Goal: Obtain resource: Obtain resource

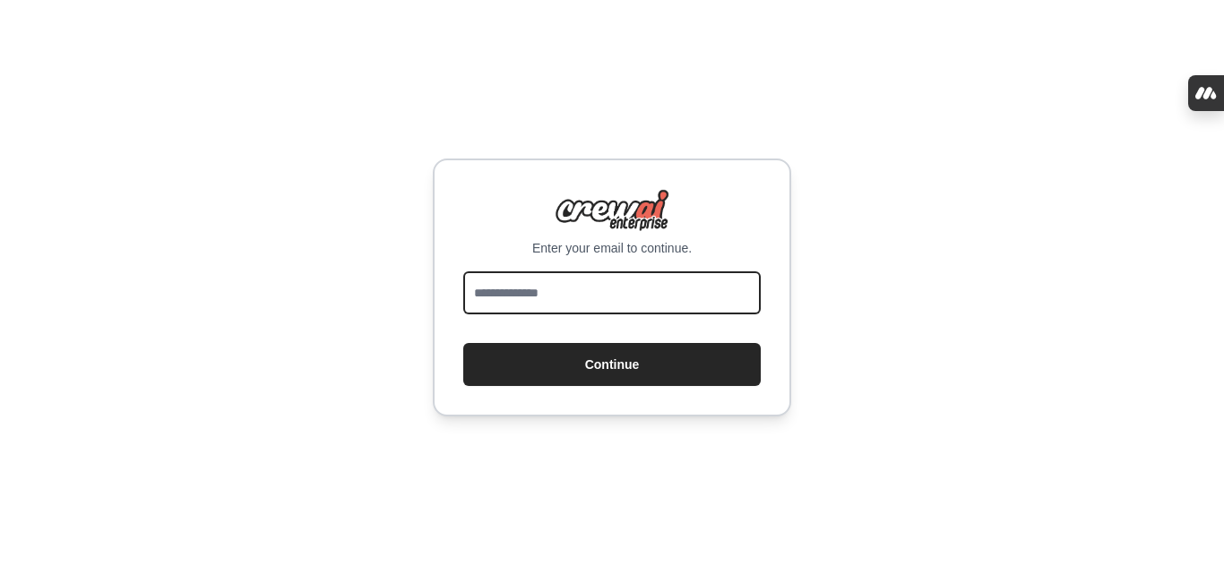
click at [702, 301] on input "email" at bounding box center [611, 292] width 297 height 43
type input "*"
type input "**********"
click at [463, 343] on button "Continue" at bounding box center [611, 364] width 297 height 43
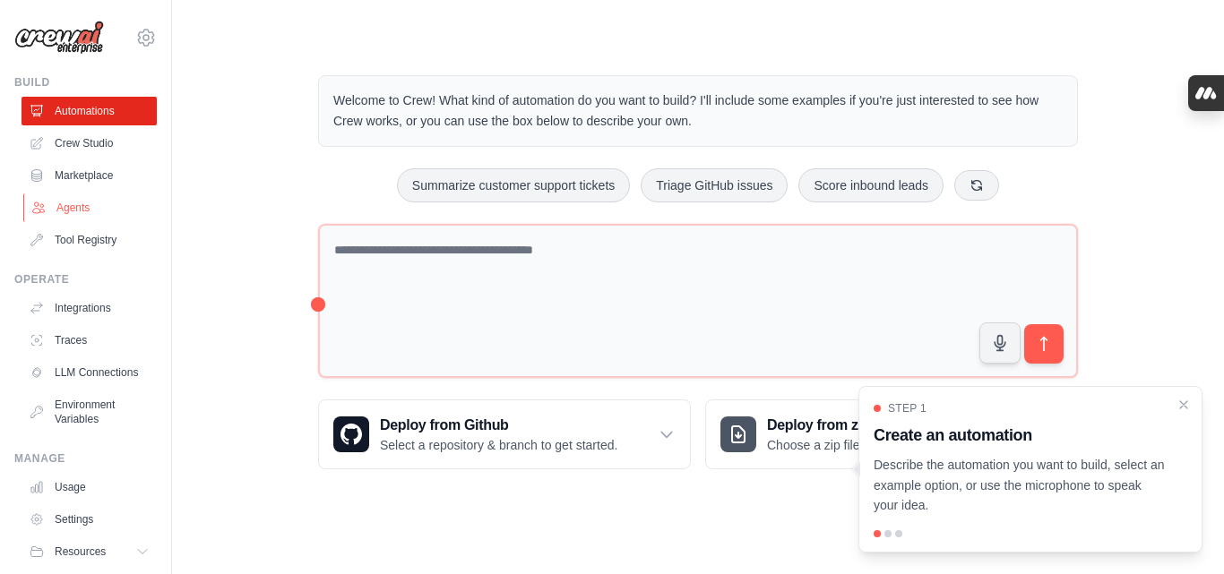
click at [69, 211] on link "Agents" at bounding box center [90, 208] width 135 height 29
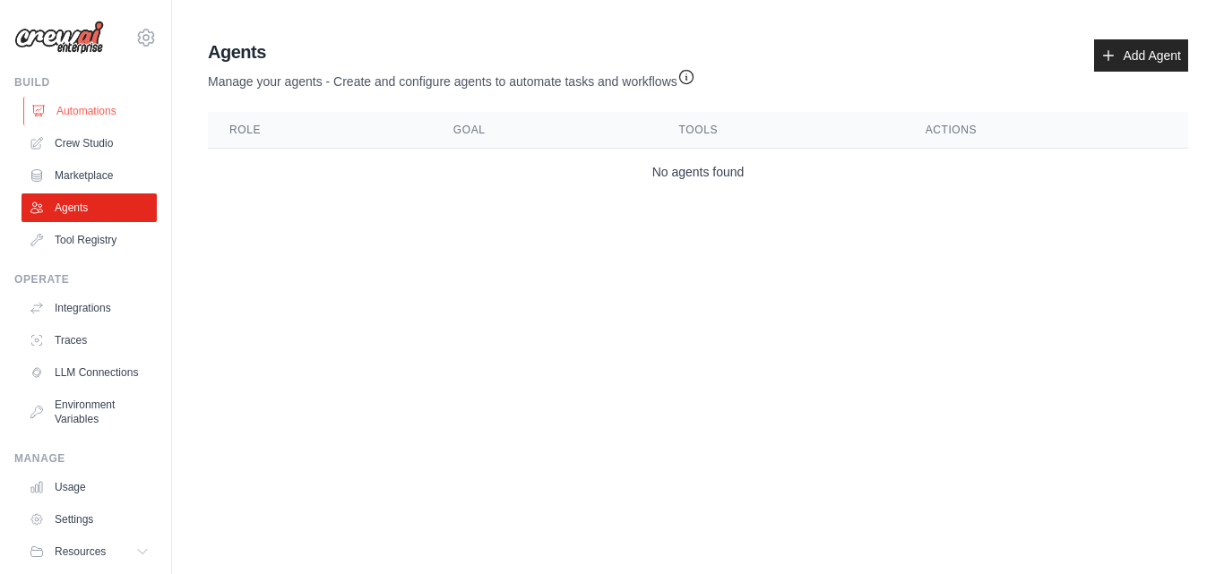
click at [93, 112] on link "Automations" at bounding box center [90, 111] width 135 height 29
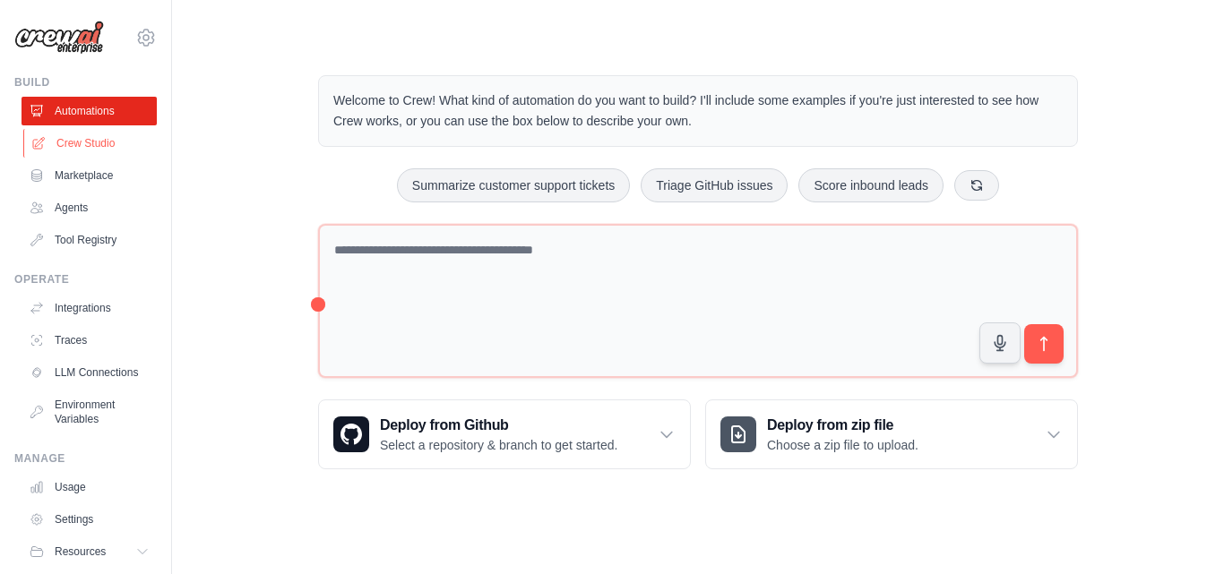
click at [84, 136] on link "Crew Studio" at bounding box center [90, 143] width 135 height 29
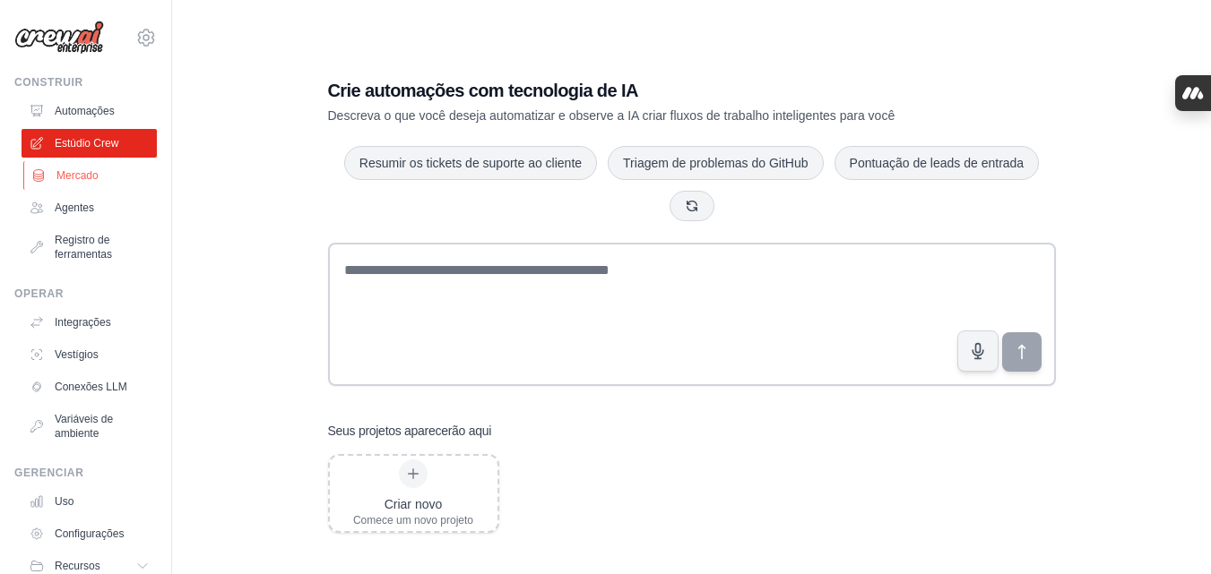
click at [91, 176] on font "Mercado" at bounding box center [77, 175] width 42 height 13
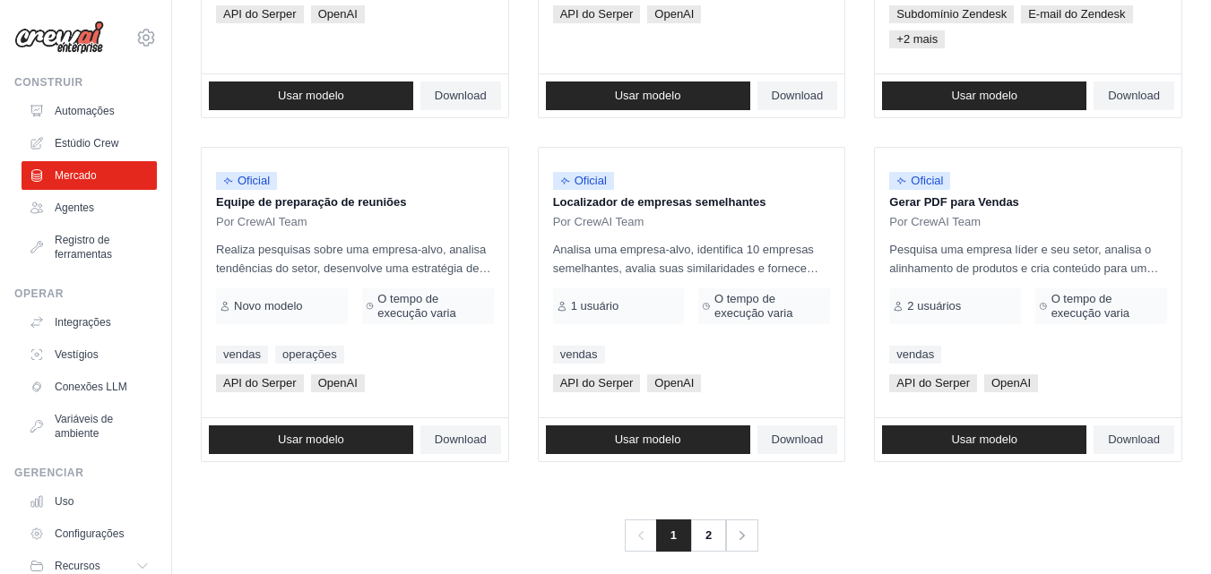
scroll to position [1193, 0]
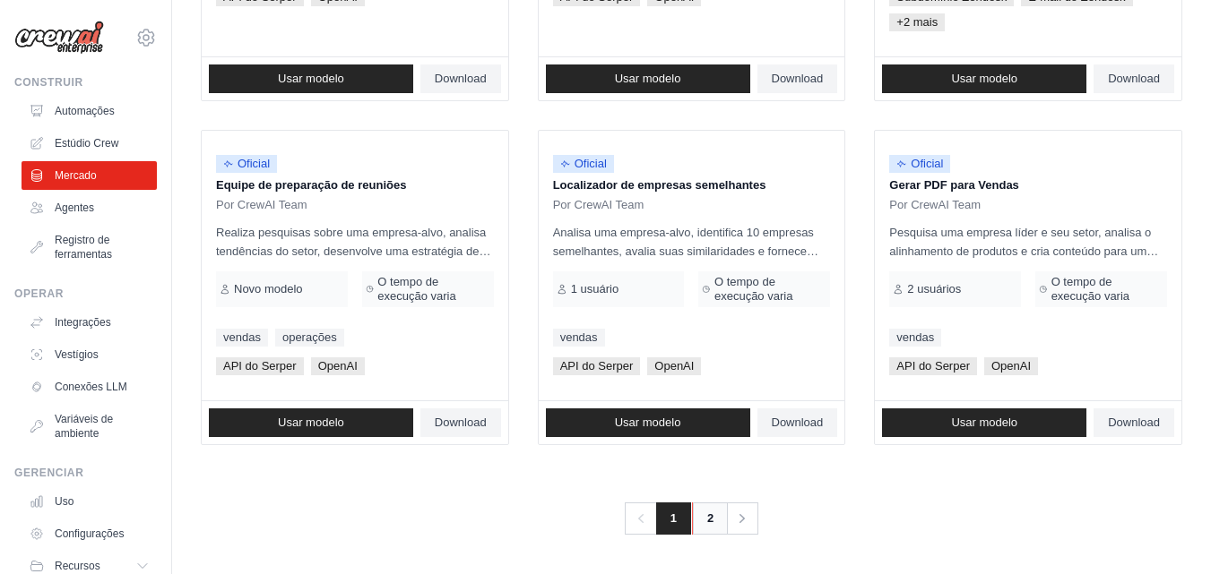
click at [707, 515] on font "2" at bounding box center [710, 518] width 6 height 13
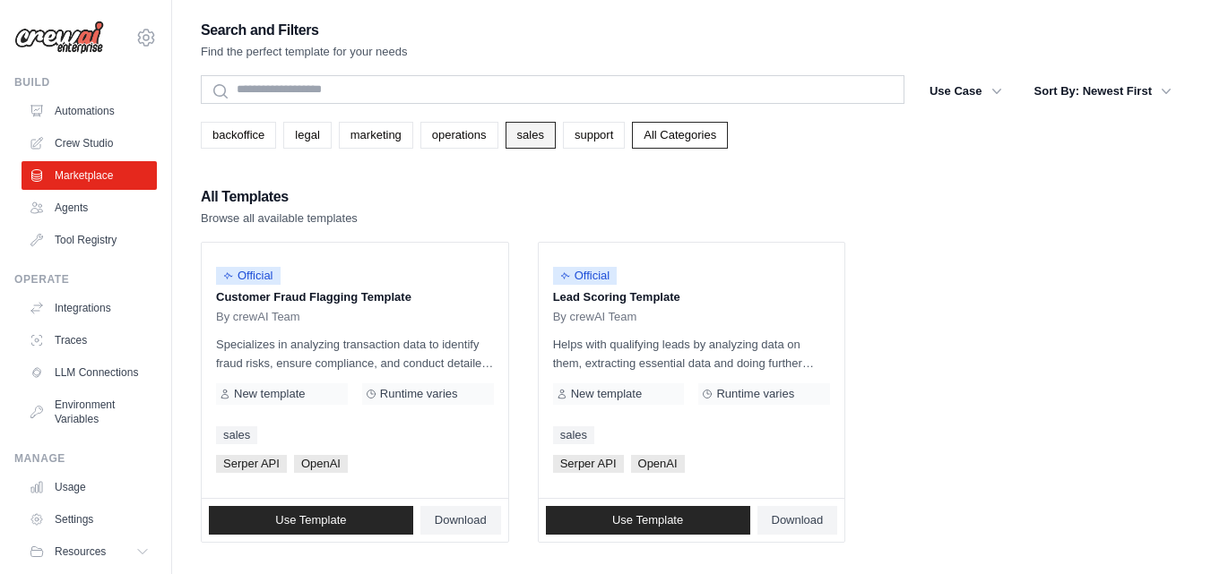
click at [537, 133] on link "sales" at bounding box center [530, 135] width 50 height 27
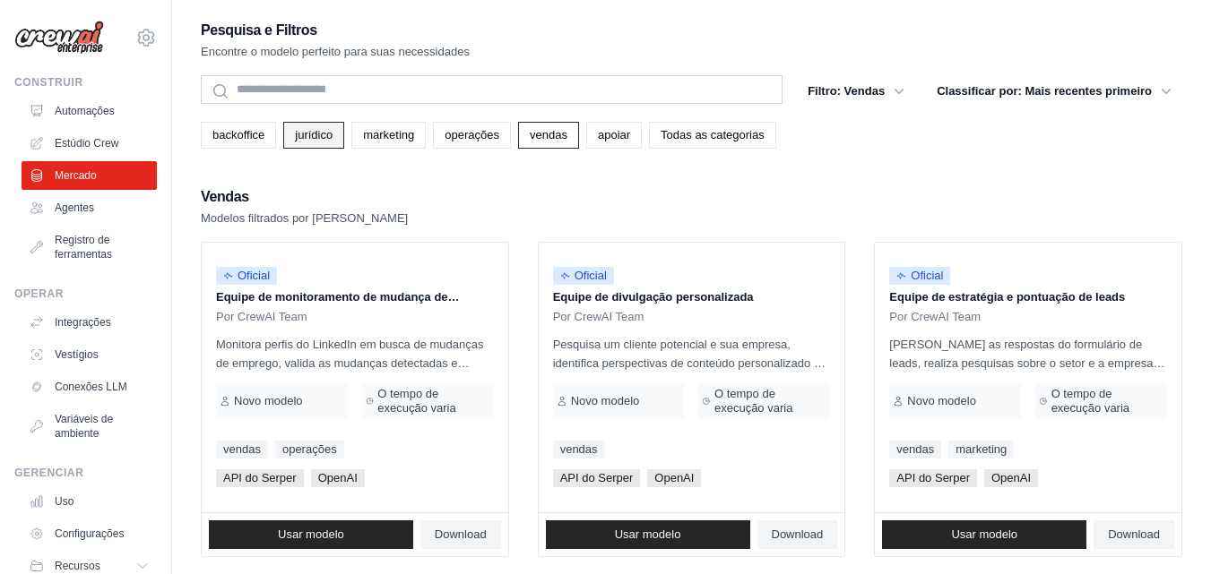
click at [303, 136] on font "jurídico" at bounding box center [314, 134] width 38 height 13
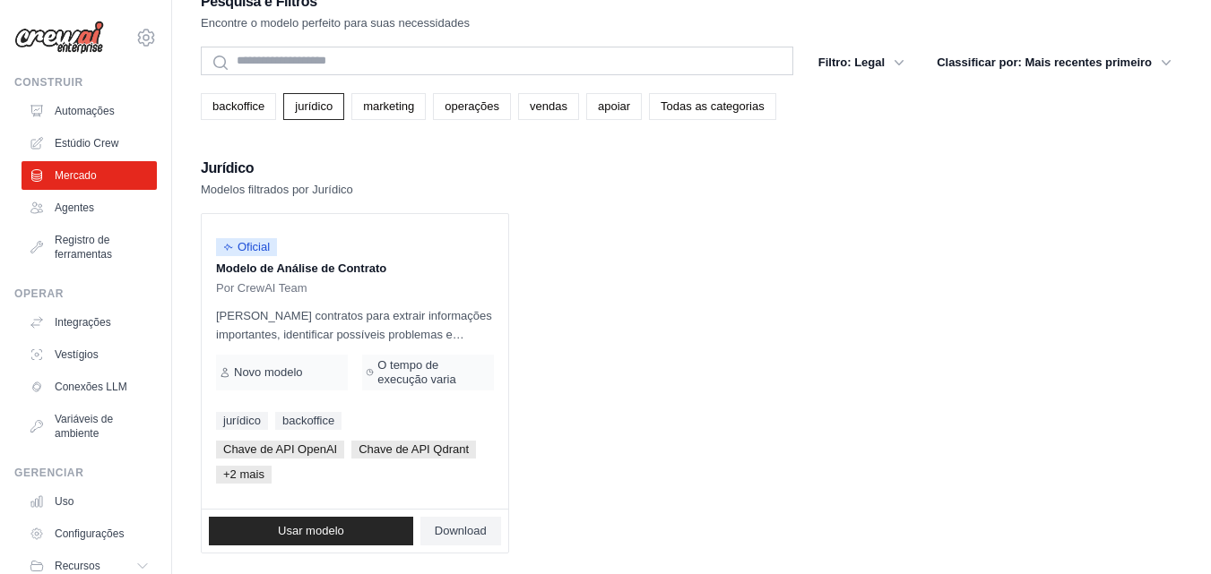
scroll to position [36, 0]
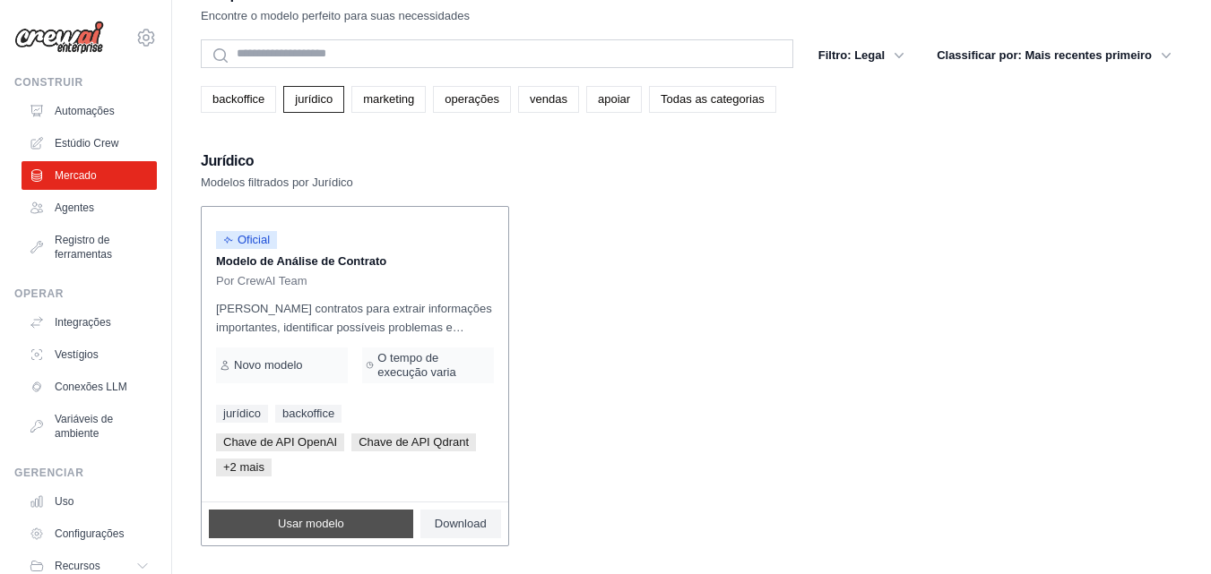
click at [361, 524] on link "Usar modelo" at bounding box center [311, 524] width 204 height 29
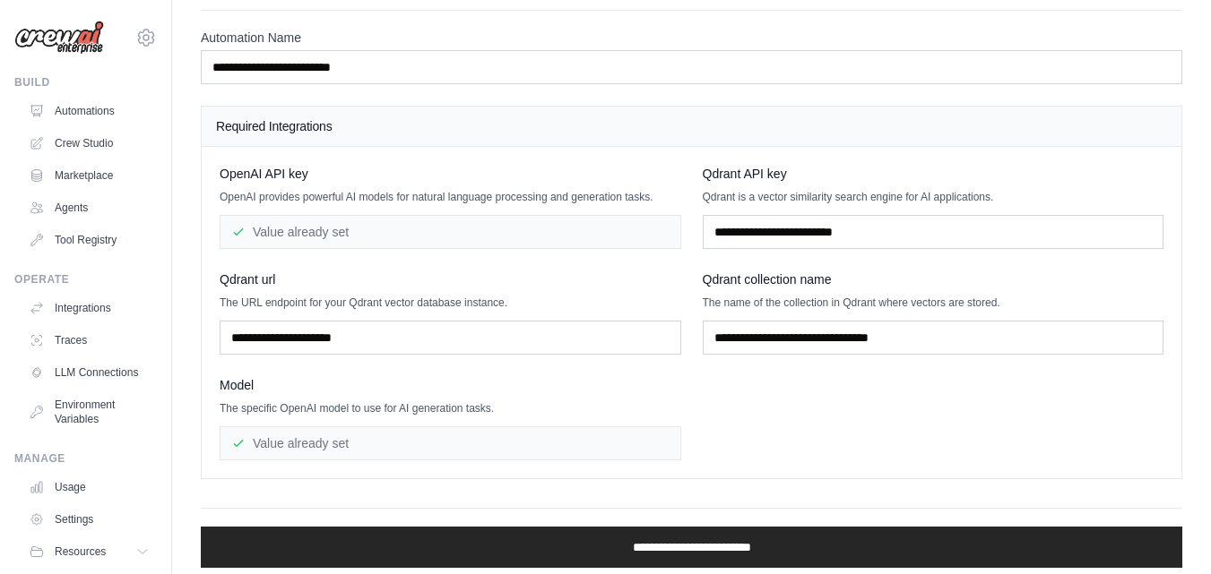
scroll to position [81, 0]
